Goal: Find specific page/section: Find specific page/section

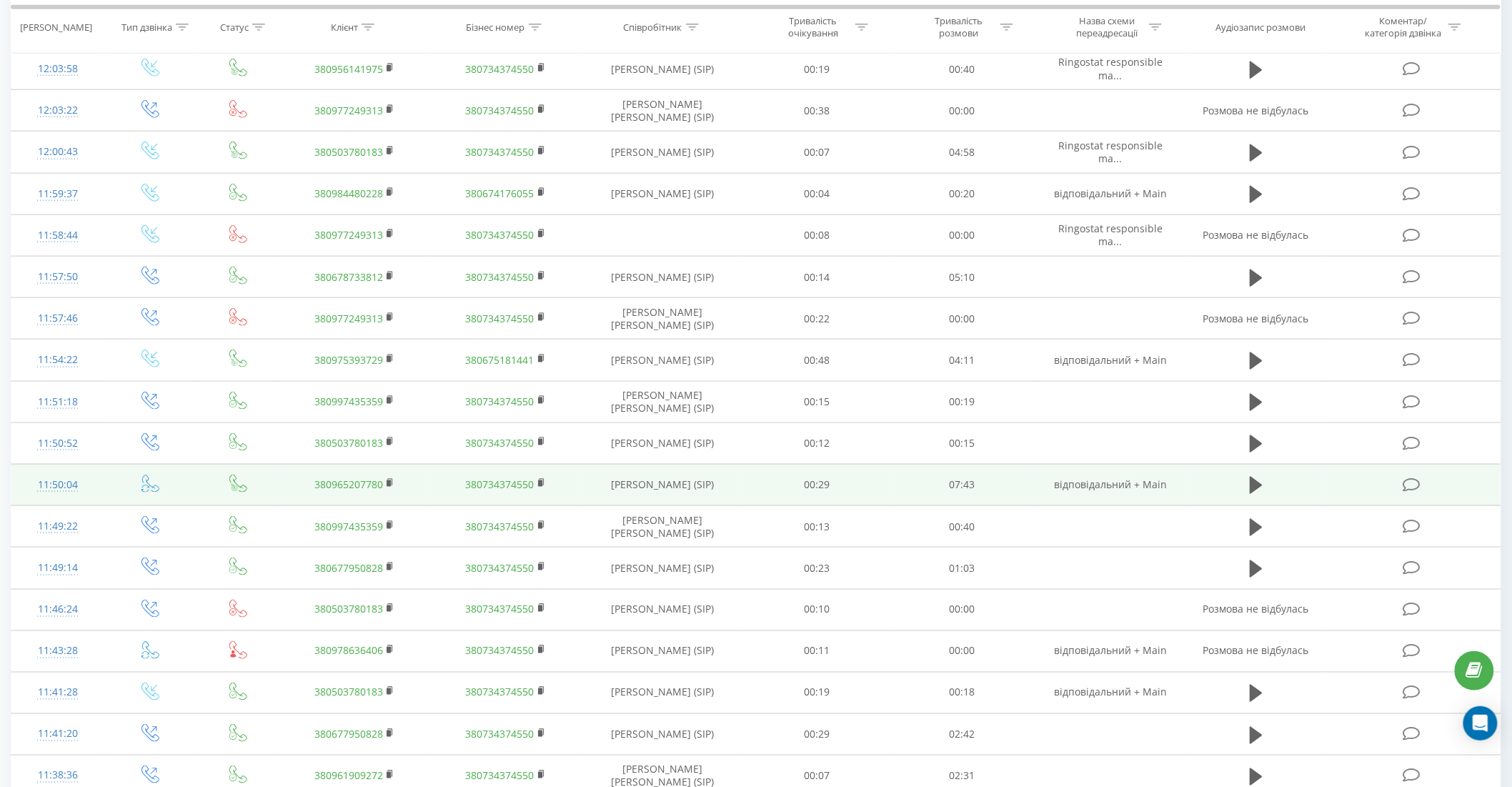
scroll to position [634, 0]
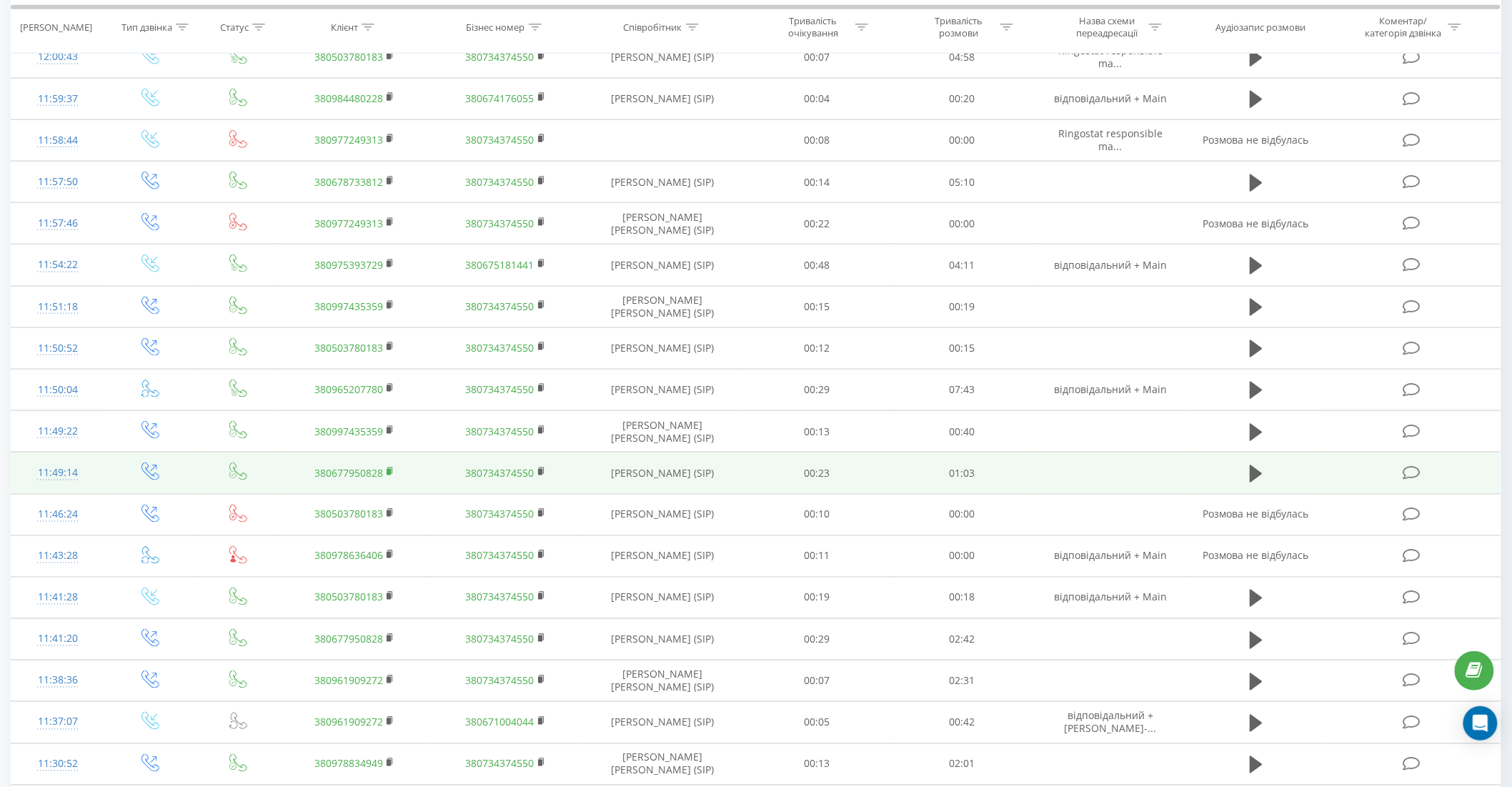
click at [389, 469] on rect at bounding box center [389, 472] width 4 height 7
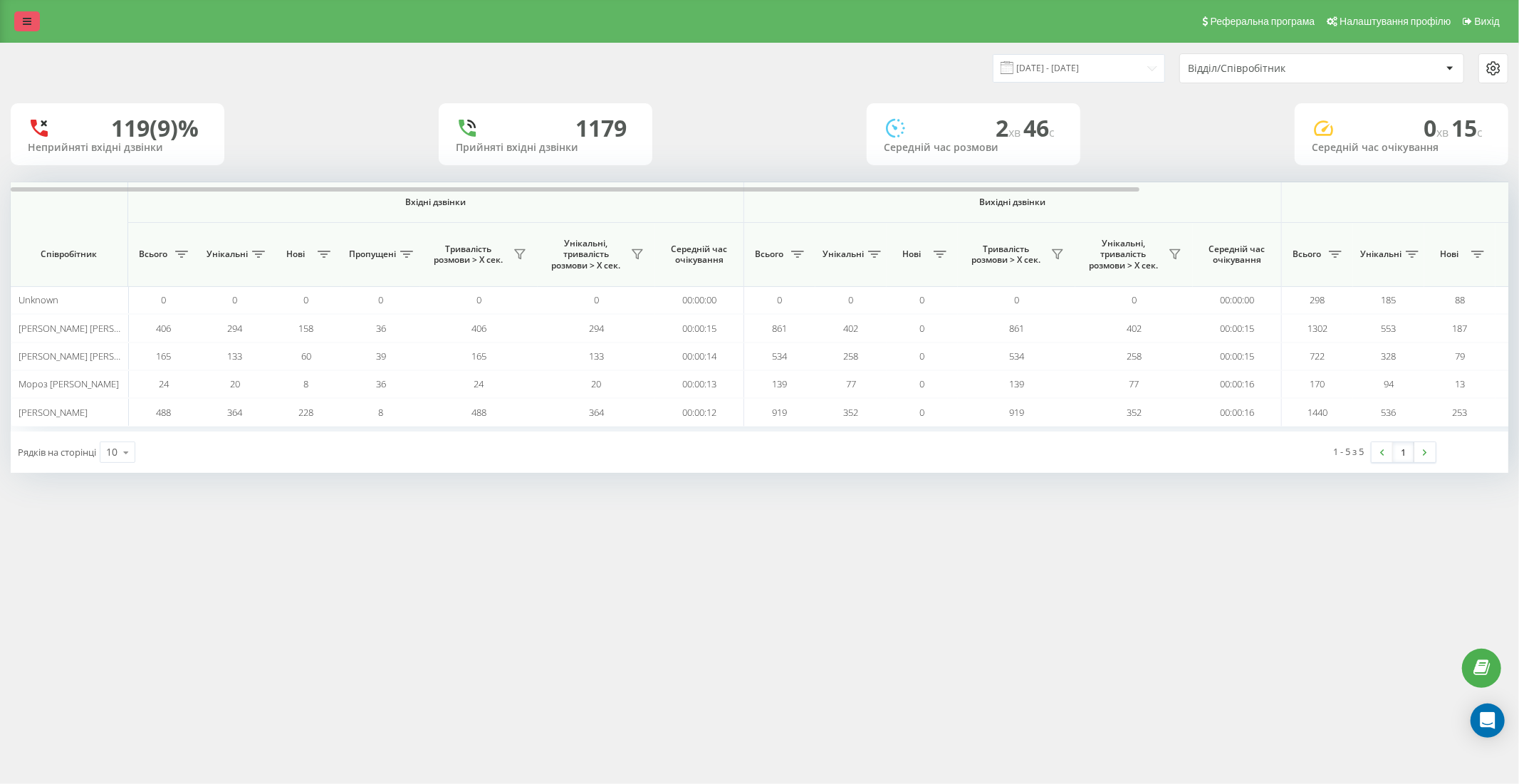
click at [17, 21] on link at bounding box center [28, 21] width 26 height 20
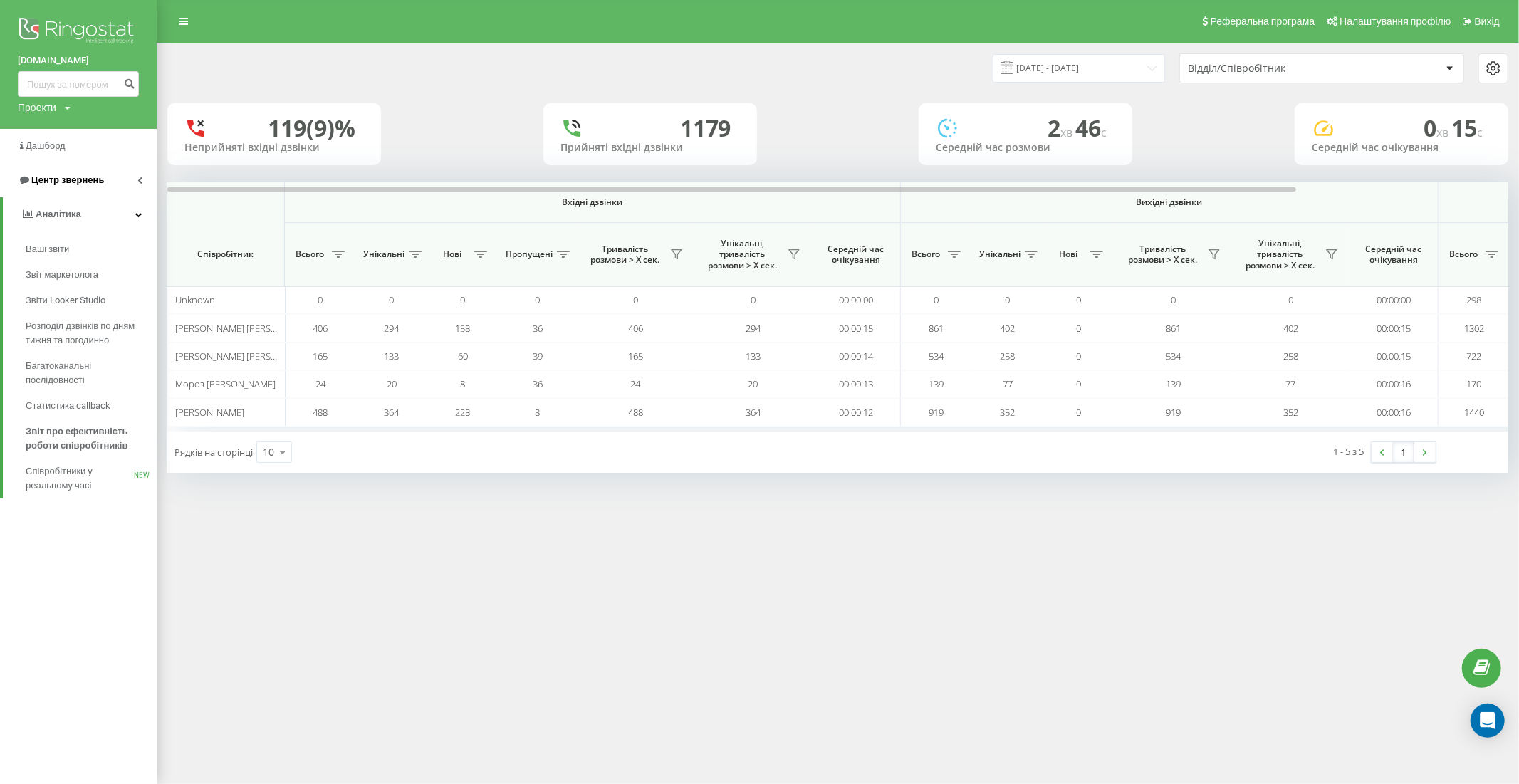
click at [88, 183] on span "Центр звернень" at bounding box center [68, 179] width 72 height 11
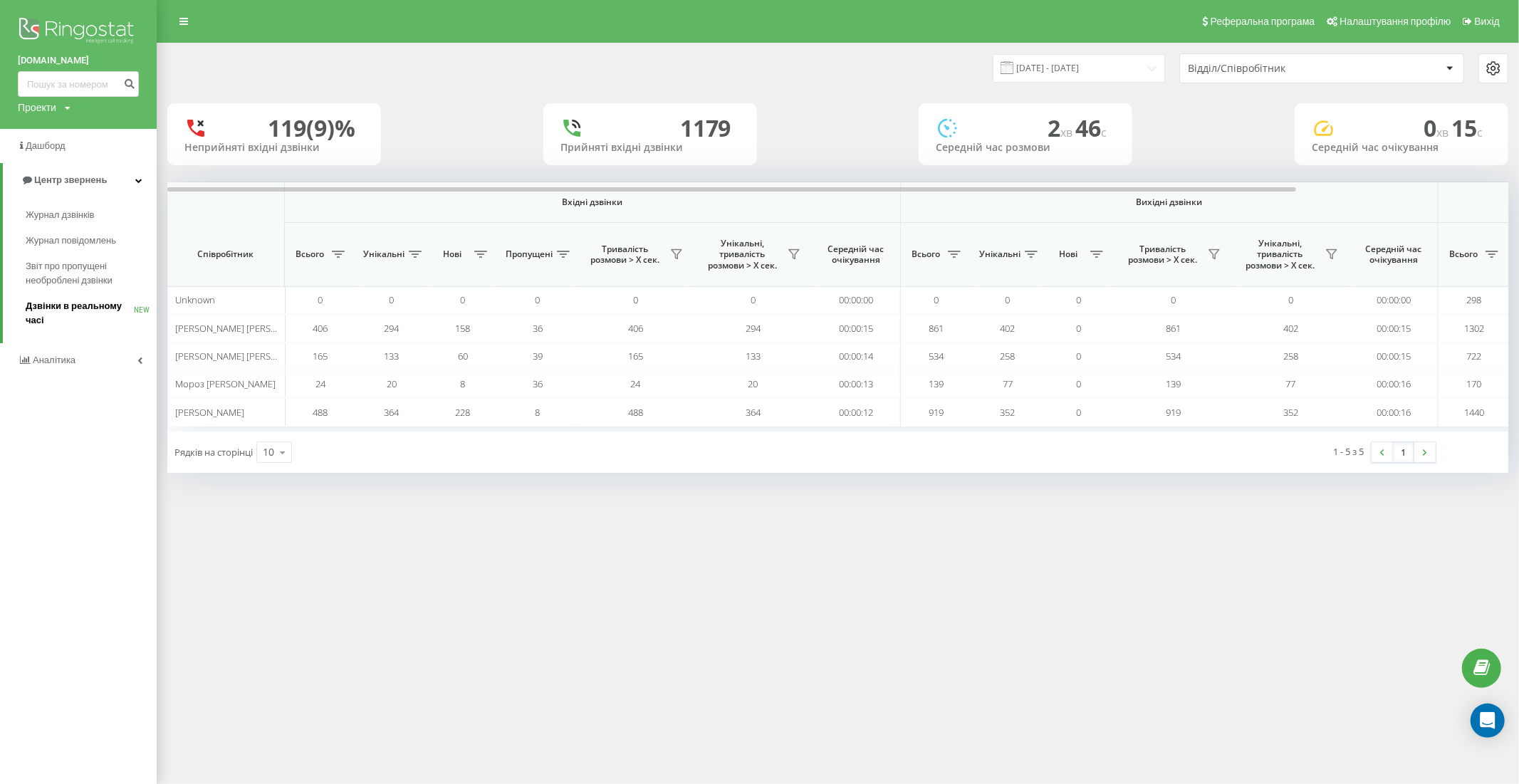
click at [78, 307] on span "Дзвінки в реальному часі" at bounding box center [80, 313] width 108 height 28
